Goal: Task Accomplishment & Management: Complete application form

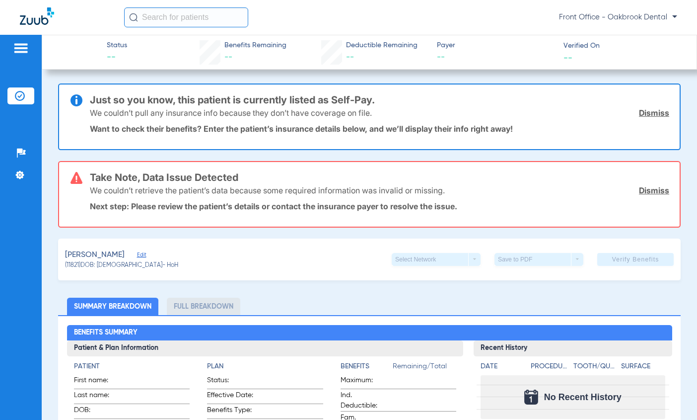
click at [639, 113] on link "Dismiss" at bounding box center [654, 113] width 30 height 10
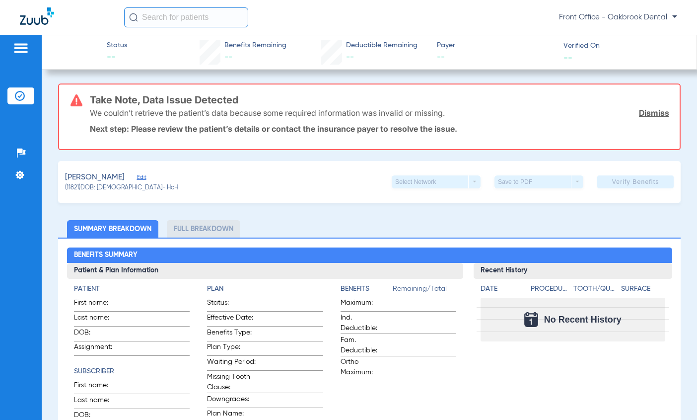
click at [639, 113] on link "Dismiss" at bounding box center [654, 113] width 30 height 10
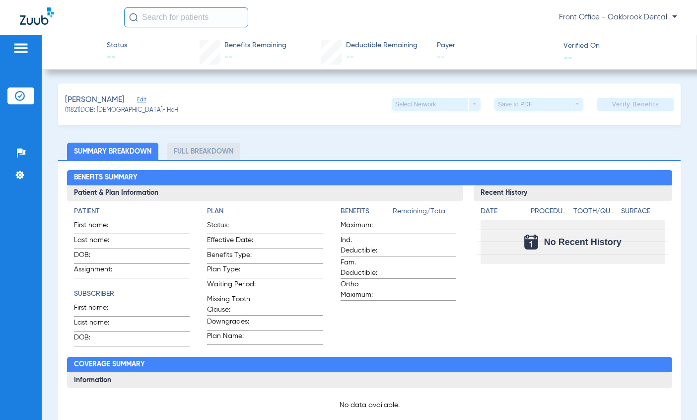
click at [469, 106] on div "Select Network arrow_drop_down" at bounding box center [436, 104] width 89 height 13
click at [606, 104] on app-verify-button "Verify Benefits" at bounding box center [635, 104] width 76 height 13
click at [137, 103] on span "Edit" at bounding box center [141, 100] width 9 height 9
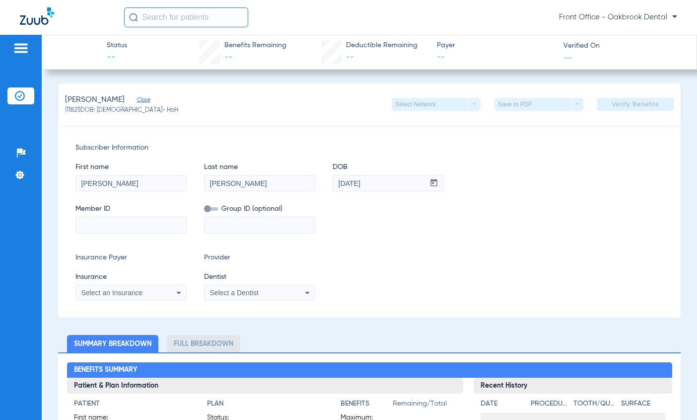
click at [152, 223] on input at bounding box center [131, 225] width 110 height 16
type input "52604451600"
click at [249, 230] on input at bounding box center [260, 225] width 110 height 16
type input "1673461"
click at [177, 292] on icon at bounding box center [178, 293] width 5 height 2
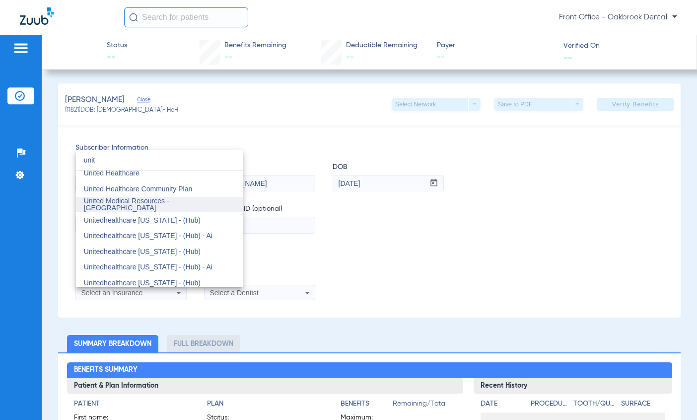
scroll to position [50, 0]
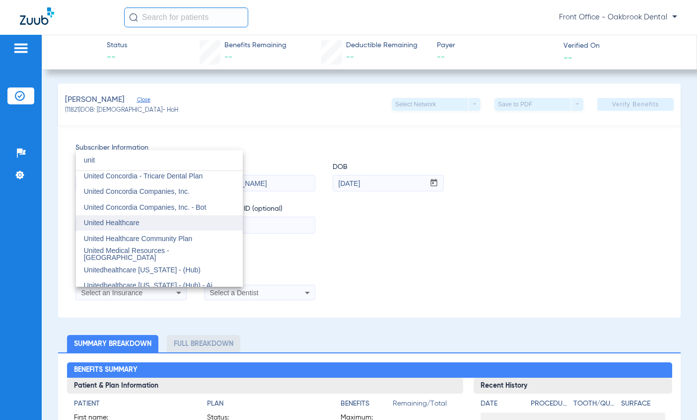
type input "unit"
click at [125, 226] on span "United Healthcare" at bounding box center [112, 223] width 56 height 8
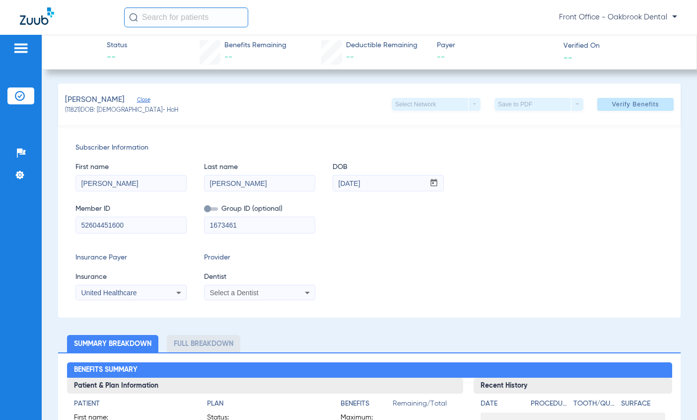
click at [300, 293] on div "Select a Dentist" at bounding box center [260, 293] width 110 height 12
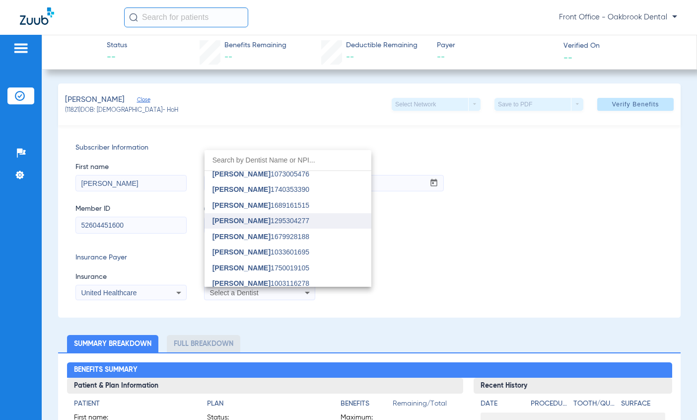
scroll to position [119, 0]
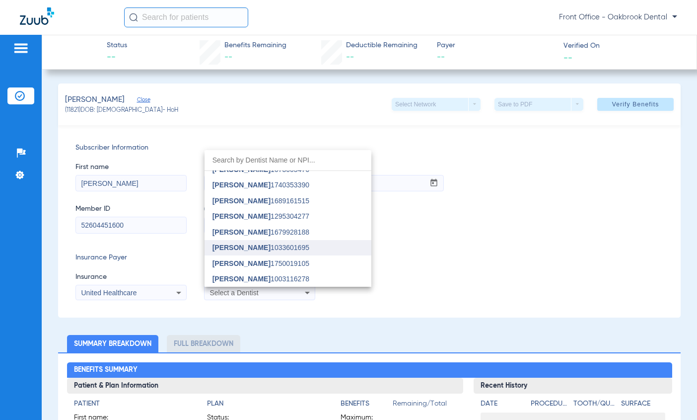
click at [269, 246] on span "[PERSON_NAME] 1033601695" at bounding box center [261, 247] width 97 height 7
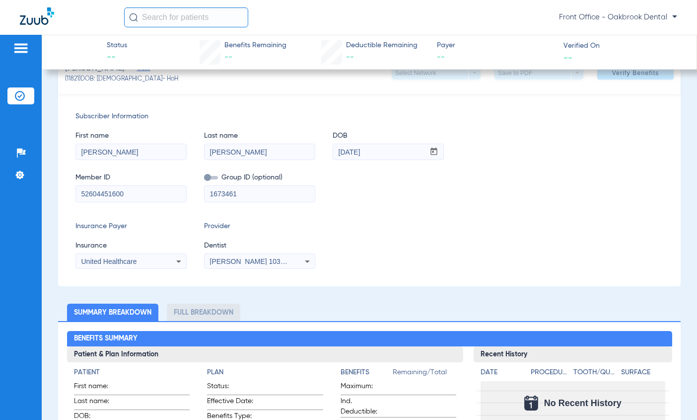
scroll to position [0, 0]
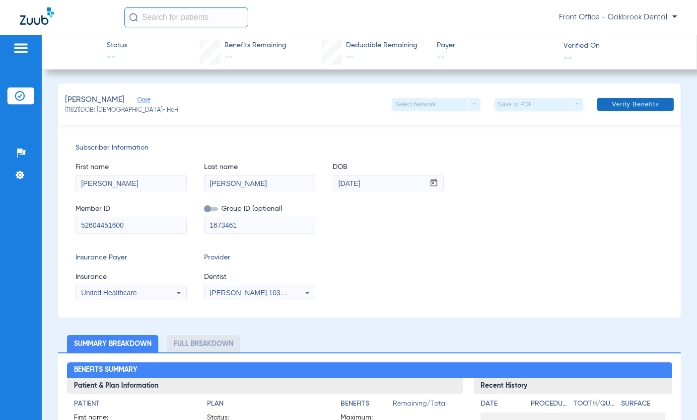
click at [612, 101] on span "Verify Benefits" at bounding box center [635, 104] width 47 height 8
